Goal: Task Accomplishment & Management: Manage account settings

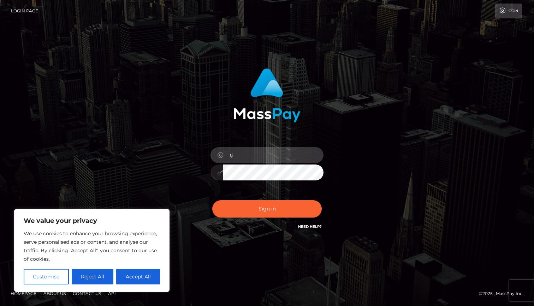
type input "[EMAIL_ADDRESS][DOMAIN_NAME]"
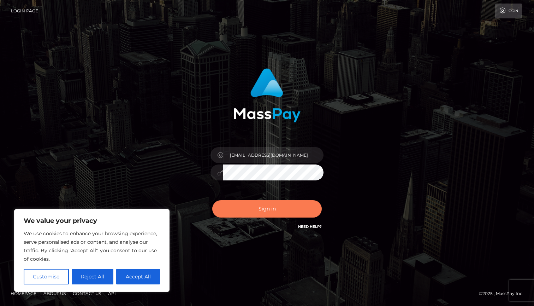
click at [270, 210] on button "Sign in" at bounding box center [267, 208] width 110 height 17
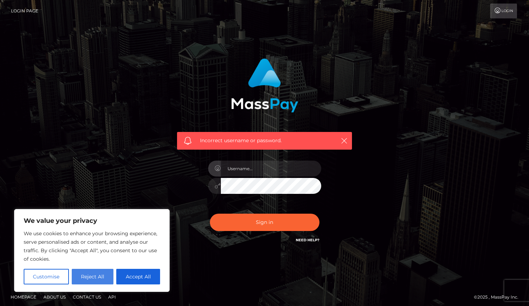
click at [92, 278] on button "Reject All" at bounding box center [93, 277] width 42 height 16
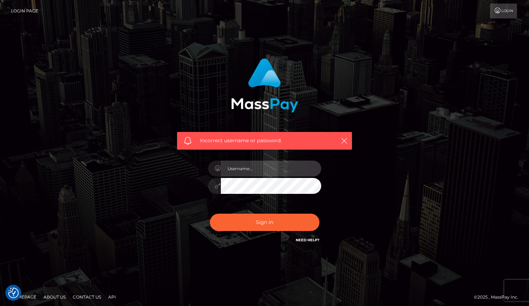
click at [242, 170] on input "text" at bounding box center [271, 168] width 100 height 16
type input "[EMAIL_ADDRESS][DOMAIN_NAME]"
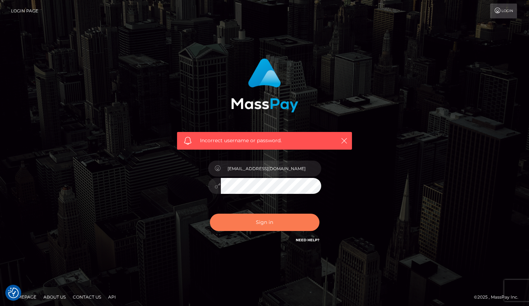
click at [279, 222] on button "Sign in" at bounding box center [265, 221] width 110 height 17
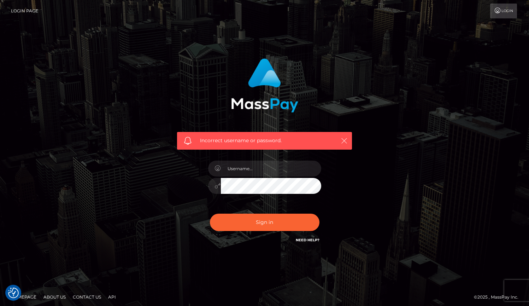
click at [345, 140] on icon "button" at bounding box center [344, 140] width 7 height 7
click at [343, 137] on icon "button" at bounding box center [344, 140] width 7 height 7
click at [345, 139] on icon "button" at bounding box center [344, 140] width 7 height 7
click at [353, 183] on div "Incorrect username or password." at bounding box center [264, 151] width 185 height 196
click at [505, 11] on link "Login" at bounding box center [503, 11] width 27 height 15
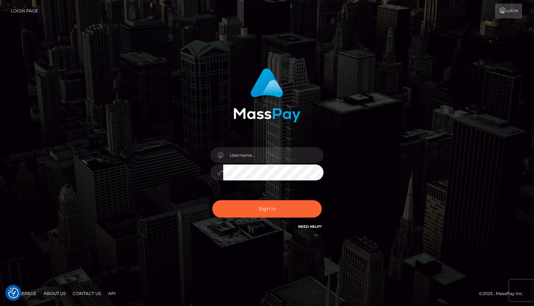
click at [14, 190] on div "Sign in" at bounding box center [267, 153] width 534 height 286
click at [342, 305] on footer "Homepage About Us Contact Us API © 2025 , MassPay Inc." at bounding box center [267, 293] width 534 height 25
